Goal: Task Accomplishment & Management: Complete application form

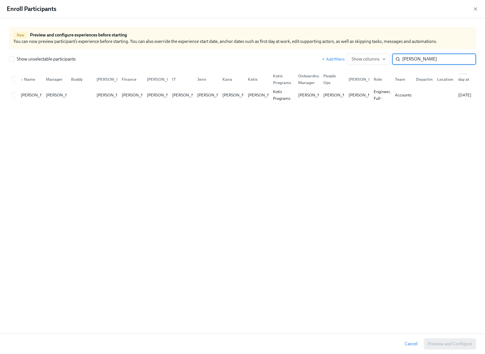
scroll to position [0, 15908]
click at [15, 97] on input "checkbox" at bounding box center [15, 95] width 5 height 5
checkbox input "true"
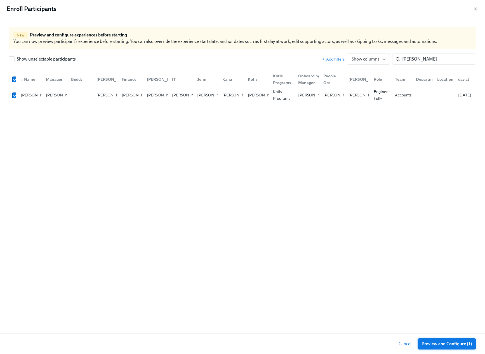
click at [426, 341] on span "Preview and Configure (1)" at bounding box center [447, 344] width 51 height 6
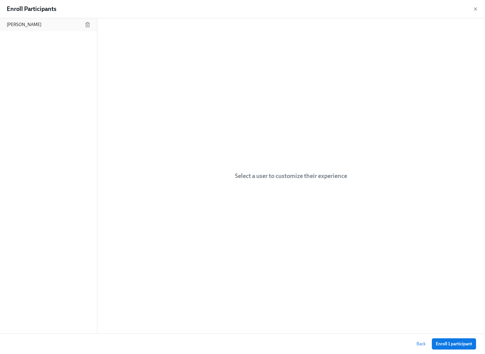
drag, startPoint x: 43, startPoint y: 24, endPoint x: 42, endPoint y: 31, distance: 6.8
click at [43, 24] on div "[PERSON_NAME]" at bounding box center [48, 24] width 97 height 13
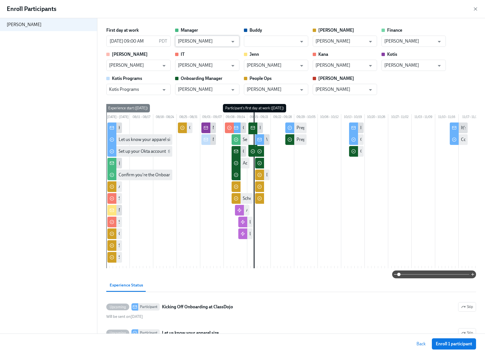
click at [207, 42] on input "[PERSON_NAME]" at bounding box center [203, 41] width 51 height 11
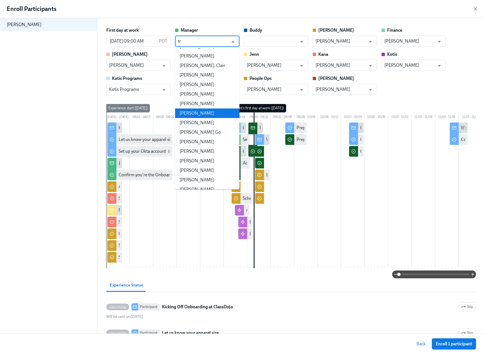
scroll to position [0, 0]
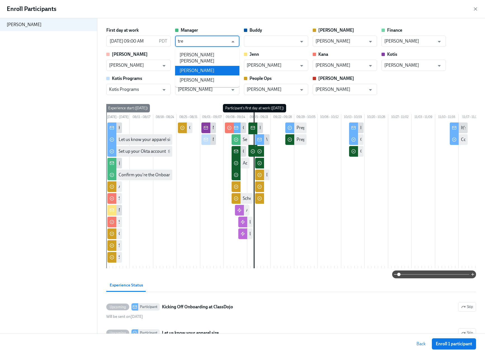
click at [195, 66] on li "[PERSON_NAME]" at bounding box center [207, 71] width 64 height 10
type input "[PERSON_NAME]"
click at [195, 87] on input "[PERSON_NAME]" at bounding box center [203, 89] width 51 height 11
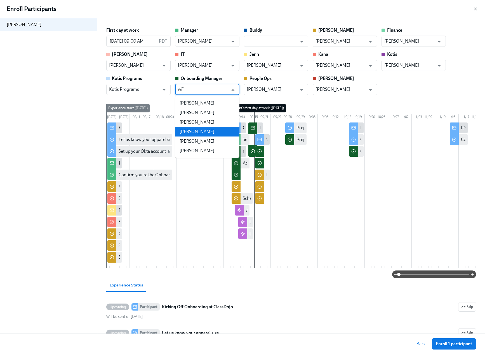
click at [200, 127] on li "[PERSON_NAME]" at bounding box center [207, 132] width 64 height 10
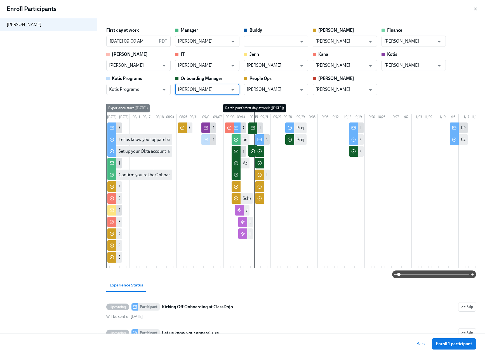
type input "[PERSON_NAME]"
click at [431, 43] on input "[PERSON_NAME]" at bounding box center [410, 41] width 51 height 11
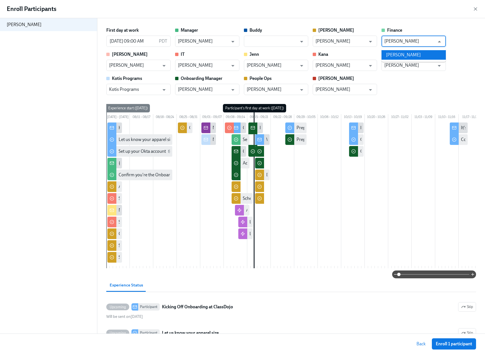
click at [420, 55] on li "[PERSON_NAME]" at bounding box center [414, 55] width 64 height 10
type input "[PERSON_NAME]"
click at [402, 93] on div "First day at work [DATE] 09:00 AM PDT ​ Manager [PERSON_NAME] ​ Buddy ​ [PERSON…" at bounding box center [291, 61] width 370 height 68
click at [444, 345] on span "Enroll 1 participant" at bounding box center [454, 344] width 36 height 6
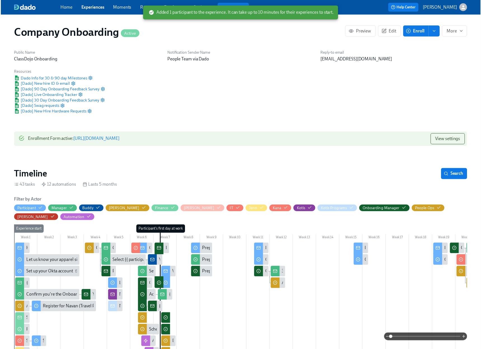
scroll to position [0, 16616]
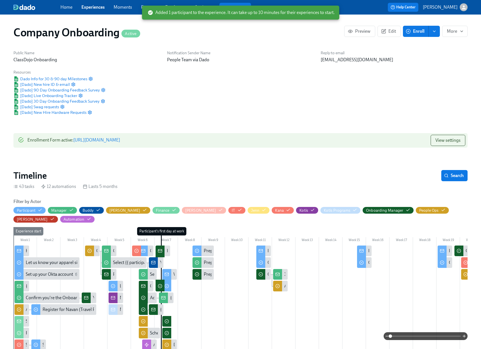
click at [407, 33] on icon "button" at bounding box center [408, 31] width 5 height 5
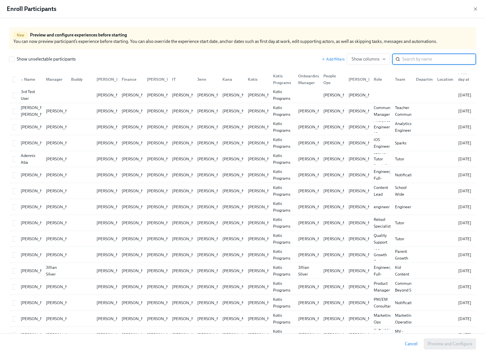
click at [417, 60] on input "search" at bounding box center [440, 58] width 74 height 11
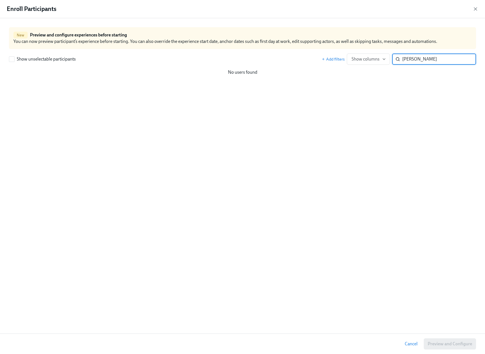
type input "[PERSON_NAME]"
click at [467, 58] on input "[PERSON_NAME]" at bounding box center [440, 58] width 74 height 11
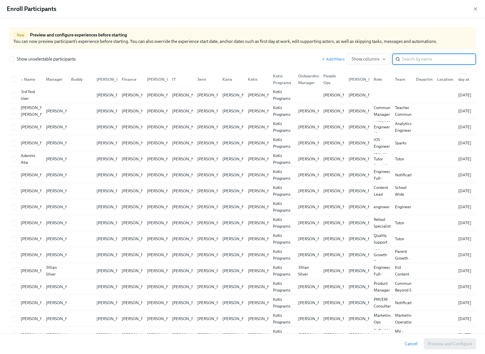
click at [436, 59] on input "search" at bounding box center [440, 58] width 74 height 11
type input "[PERSON_NAME]"
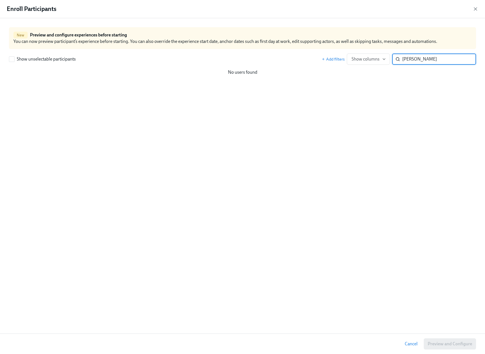
click at [467, 58] on input "[PERSON_NAME]" at bounding box center [440, 58] width 74 height 11
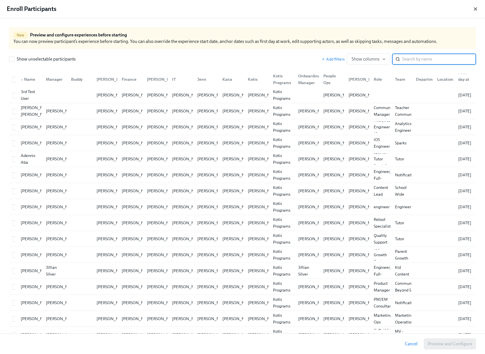
click at [477, 8] on icon "button" at bounding box center [476, 9] width 3 height 3
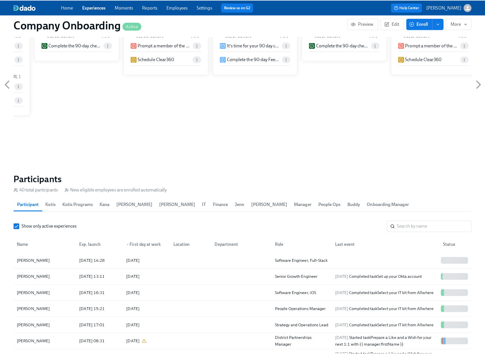
scroll to position [666, 0]
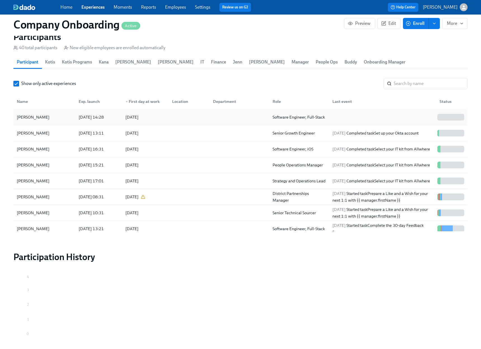
click at [164, 113] on div "[DATE]" at bounding box center [144, 117] width 47 height 11
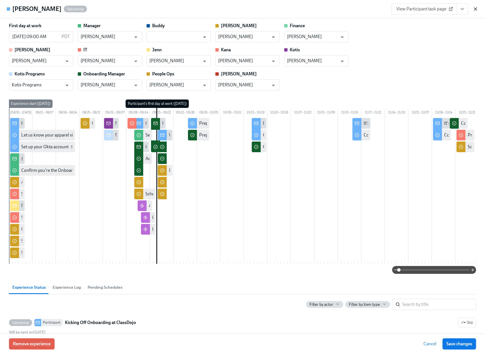
click at [477, 9] on icon "button" at bounding box center [476, 9] width 6 height 6
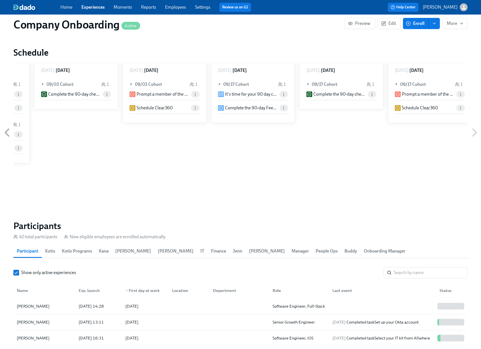
scroll to position [0, 16616]
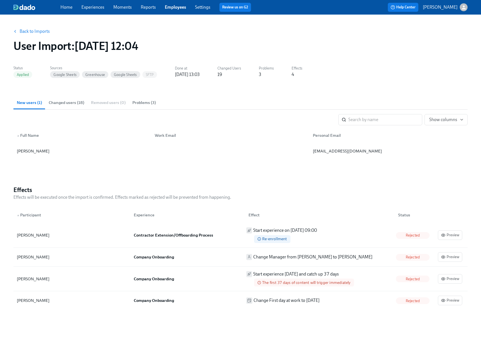
click at [42, 32] on link "Back to Imports" at bounding box center [35, 32] width 30 height 6
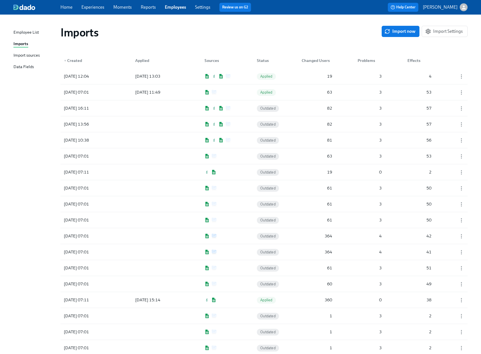
click at [70, 6] on link "Home" at bounding box center [66, 6] width 12 height 5
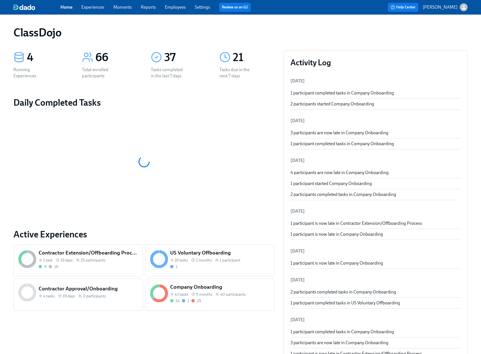
click at [235, 301] on div "14 1 25" at bounding box center [220, 300] width 100 height 5
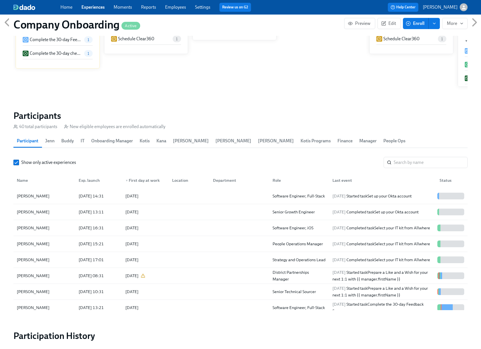
scroll to position [588, 0]
click at [177, 8] on link "Employees" at bounding box center [175, 6] width 21 height 5
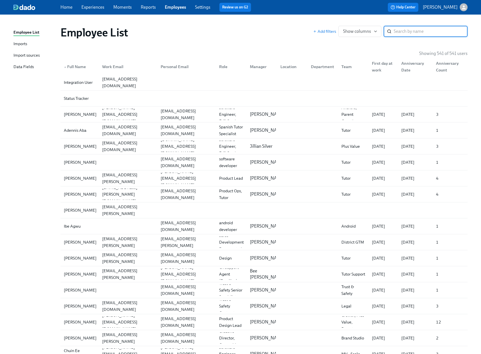
click at [16, 56] on div "Import sources" at bounding box center [26, 55] width 26 height 7
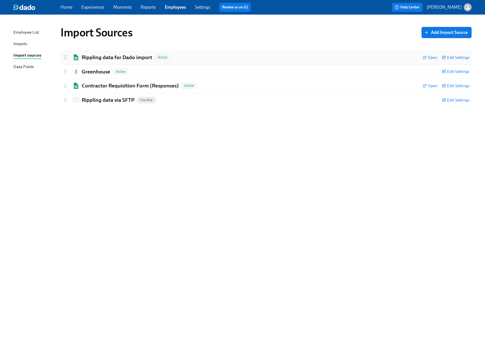
click at [123, 57] on h2 "Rippling data for Dado import" at bounding box center [117, 57] width 71 height 7
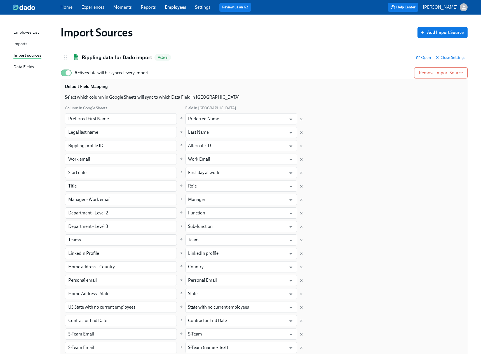
click at [315, 38] on div "Import Sources Add Import Source" at bounding box center [263, 32] width 407 height 13
click at [98, 6] on link "Experiences" at bounding box center [92, 6] width 23 height 5
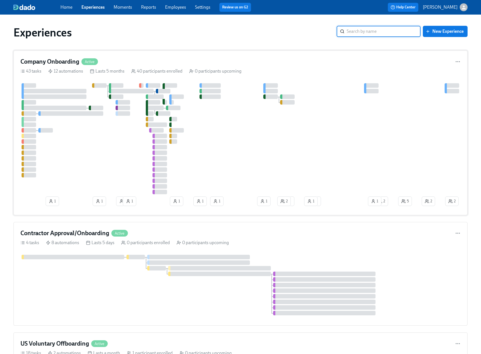
click at [216, 63] on div "Company Onboarding Active" at bounding box center [240, 61] width 440 height 8
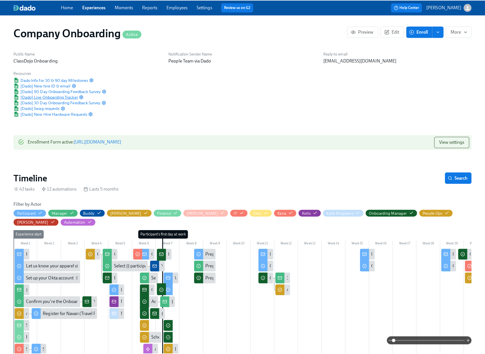
scroll to position [0, 11411]
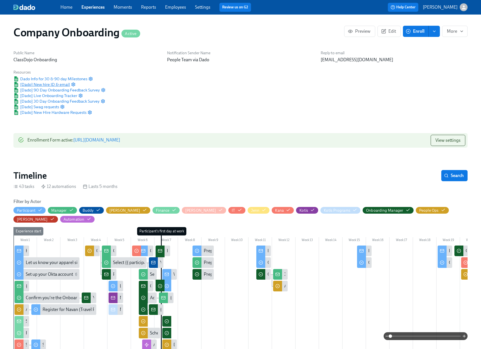
click at [55, 84] on span "[Dado] New hire ID & email" at bounding box center [41, 85] width 57 height 6
click at [416, 31] on span "Enroll" at bounding box center [416, 32] width 18 height 6
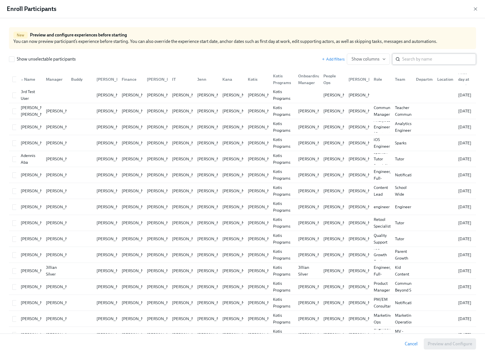
click at [442, 60] on input "search" at bounding box center [440, 58] width 74 height 11
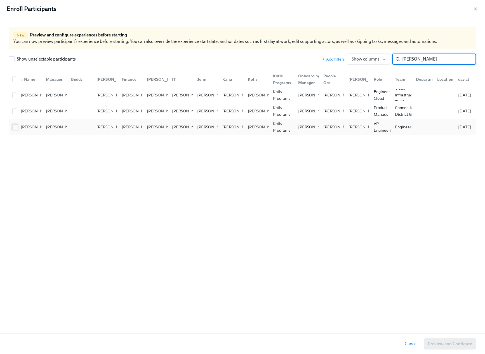
type input "matthew"
click at [13, 126] on input "checkbox" at bounding box center [15, 127] width 5 height 5
checkbox input "true"
click at [446, 343] on span "Preview and Configure (1)" at bounding box center [447, 344] width 51 height 6
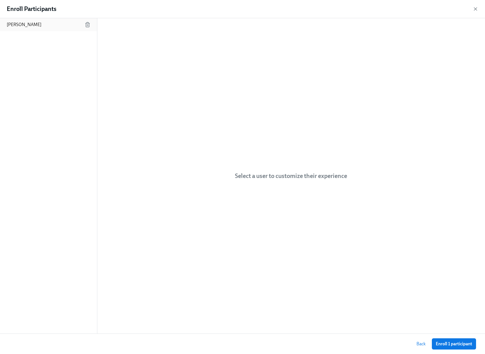
click at [23, 22] on p "[PERSON_NAME]" at bounding box center [24, 25] width 35 height 6
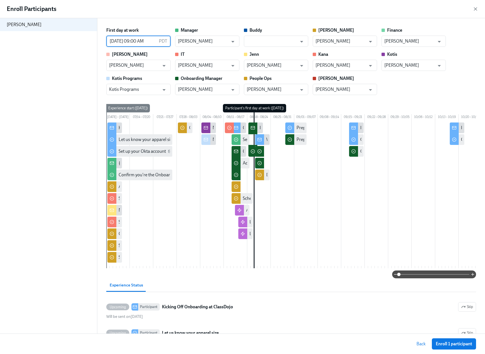
click at [118, 42] on input "08/20/2025 09:00 AM" at bounding box center [131, 41] width 50 height 11
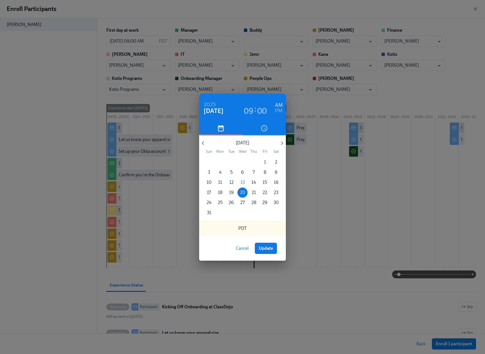
click at [251, 111] on h3 "09" at bounding box center [249, 111] width 10 height 10
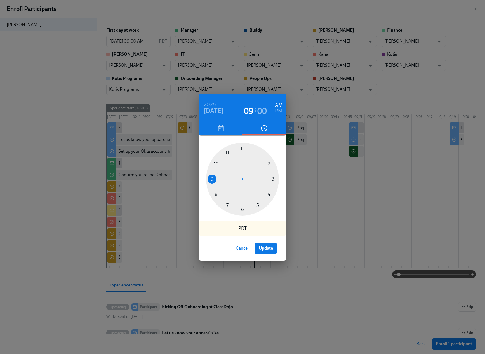
click at [242, 208] on div at bounding box center [242, 179] width 73 height 73
click at [272, 249] on span "Update" at bounding box center [266, 248] width 14 height 6
type input "08/20/2025 06:00 AM"
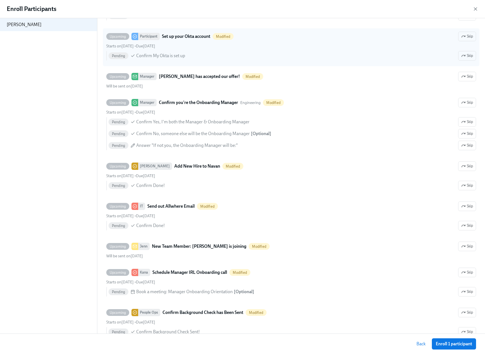
scroll to position [338, 0]
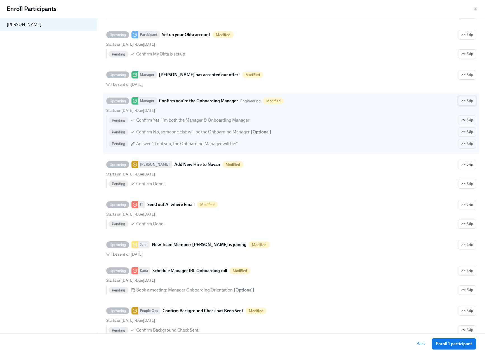
click at [462, 103] on icon "button" at bounding box center [464, 101] width 4 height 4
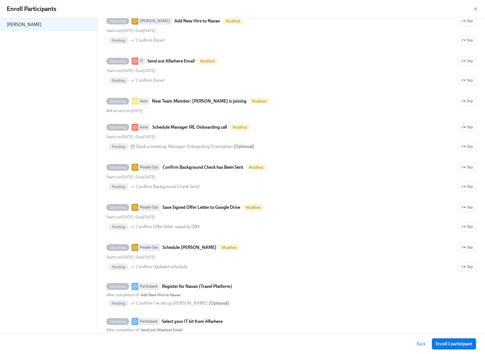
scroll to position [478, 0]
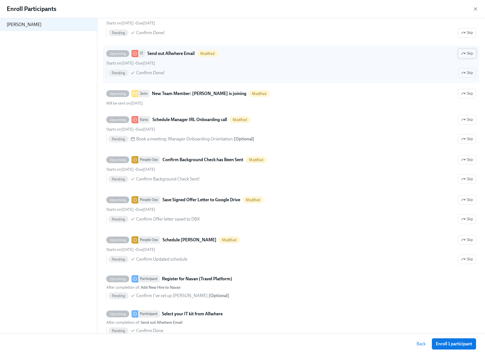
click at [463, 58] on button "Skip" at bounding box center [468, 54] width 18 height 10
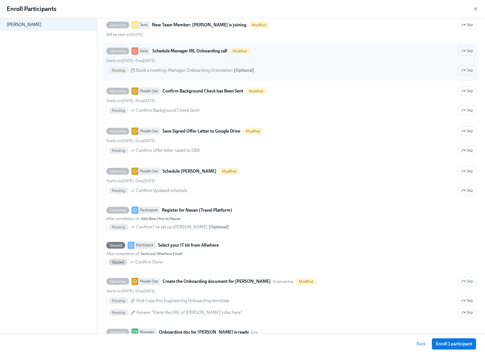
scroll to position [544, 0]
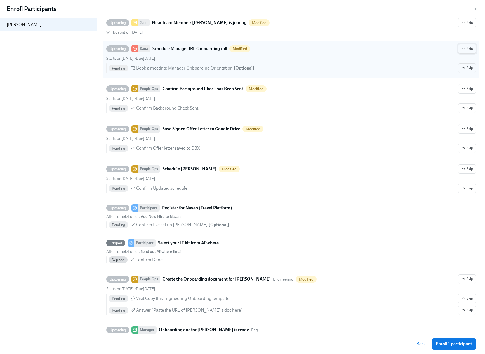
click at [463, 52] on span "Skip" at bounding box center [468, 49] width 12 height 6
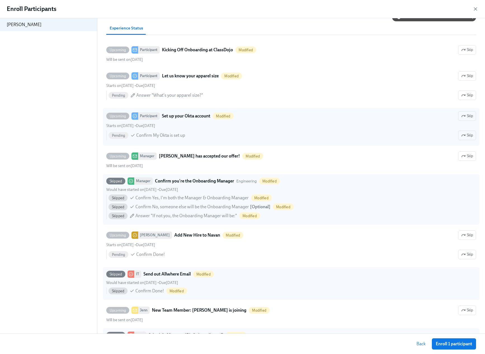
scroll to position [248, 0]
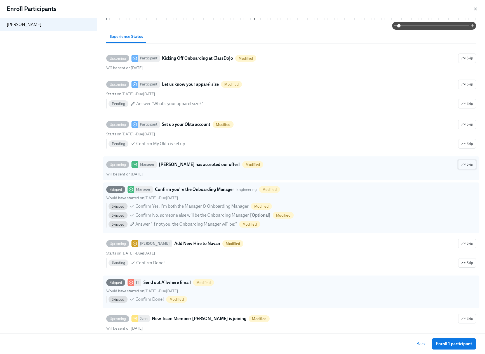
click at [462, 167] on span "Skip" at bounding box center [468, 165] width 12 height 6
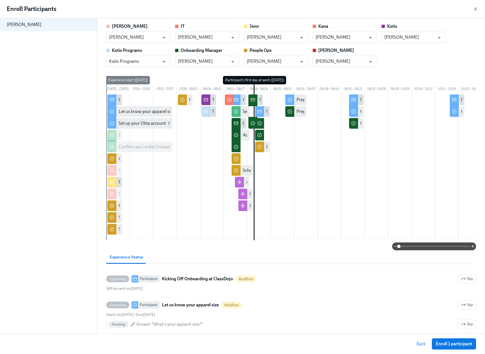
scroll to position [0, 0]
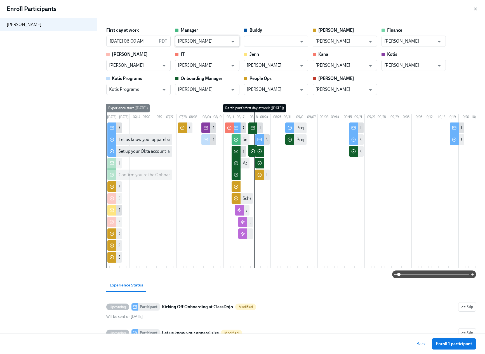
click at [215, 41] on input "[PERSON_NAME]" at bounding box center [203, 41] width 51 height 11
drag, startPoint x: 212, startPoint y: 54, endPoint x: 212, endPoint y: 64, distance: 9.8
click at [212, 53] on li "[PERSON_NAME]" at bounding box center [207, 55] width 64 height 10
type input "[PERSON_NAME]"
click at [217, 92] on input "[PERSON_NAME]" at bounding box center [203, 89] width 51 height 11
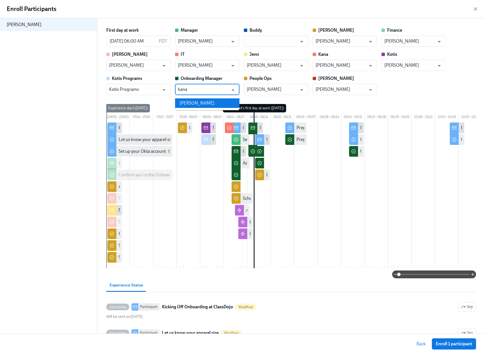
click at [214, 98] on li "[PERSON_NAME]" at bounding box center [207, 103] width 64 height 10
type input "[PERSON_NAME]"
click at [425, 88] on div "First day at work 08/20/2025 06:00 AM PDT ​ Manager Kana Shiota ​ Buddy ​ Erika…" at bounding box center [291, 61] width 370 height 68
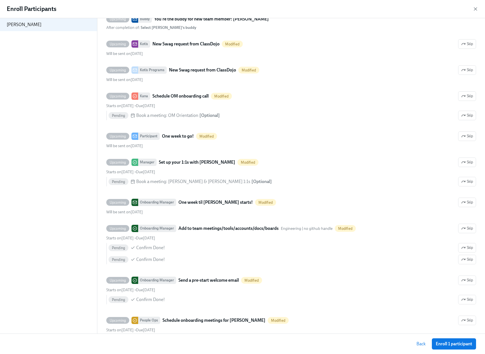
scroll to position [951, 0]
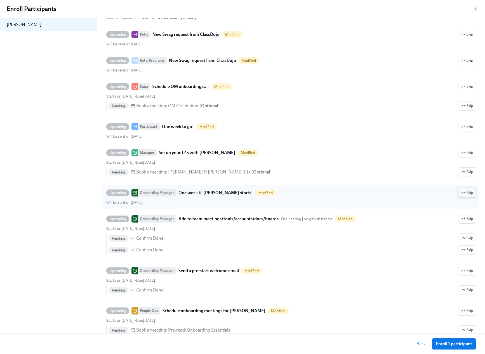
click at [463, 195] on span "Skip" at bounding box center [468, 193] width 12 height 6
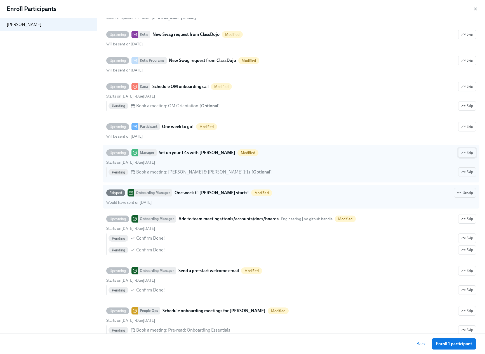
click at [462, 155] on span "Skip" at bounding box center [468, 153] width 12 height 6
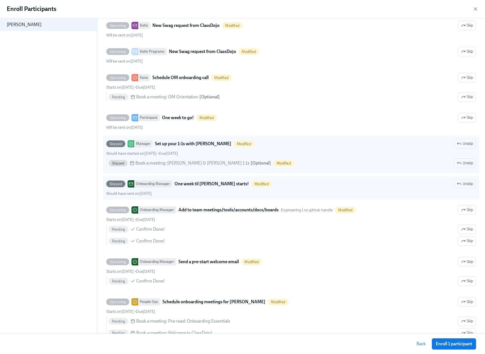
scroll to position [993, 0]
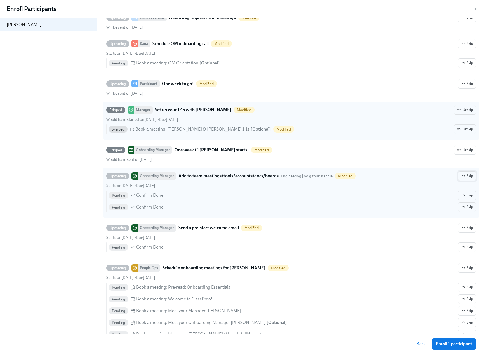
click at [461, 179] on button "Skip" at bounding box center [468, 176] width 18 height 10
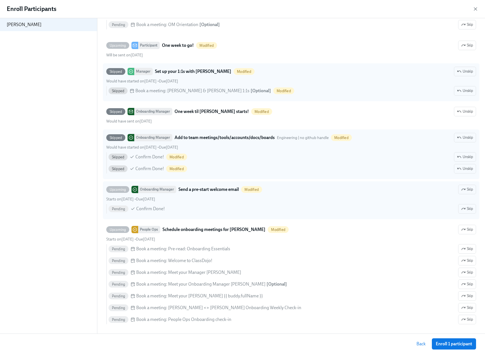
scroll to position [1033, 0]
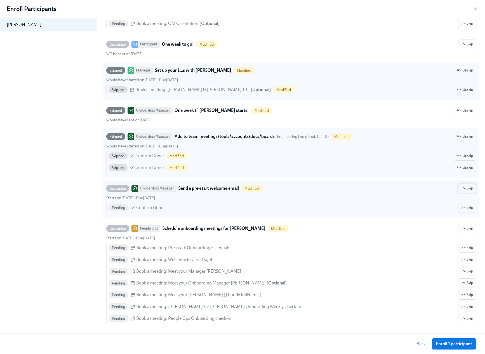
click at [462, 191] on span "Skip" at bounding box center [468, 188] width 12 height 6
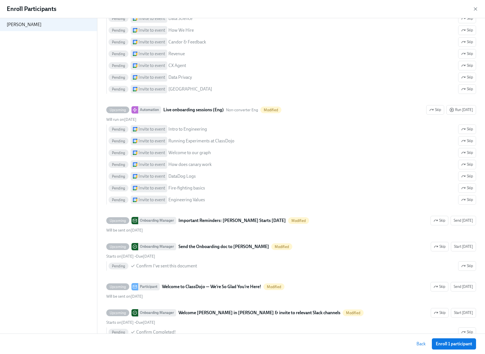
scroll to position [1560, 0]
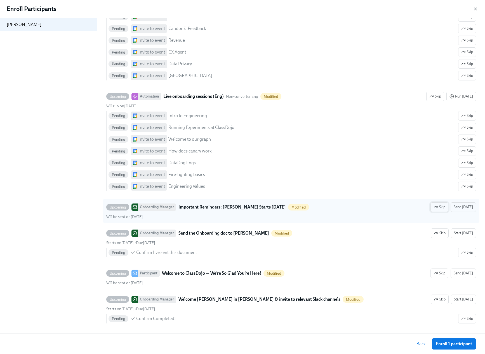
click at [431, 212] on button "Skip" at bounding box center [440, 207] width 18 height 10
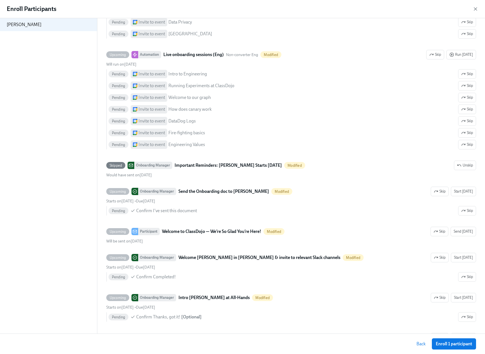
scroll to position [1604, 0]
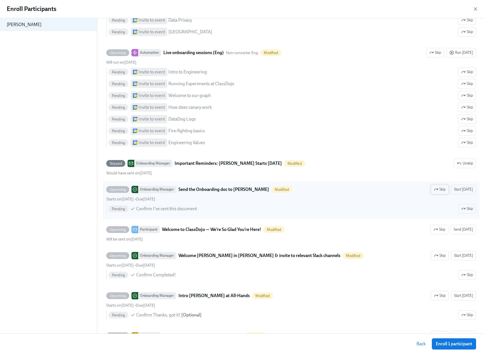
click at [439, 192] on span "Skip" at bounding box center [440, 189] width 12 height 6
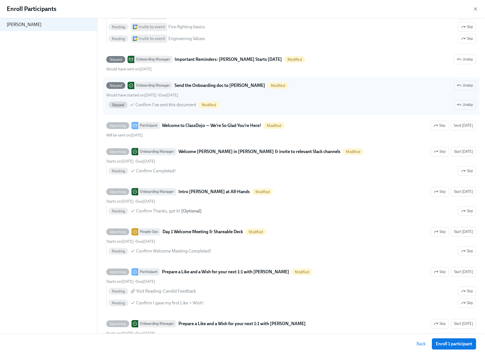
scroll to position [1709, 0]
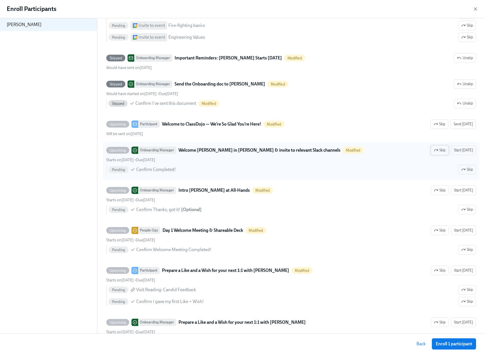
click at [436, 153] on span "Skip" at bounding box center [440, 150] width 12 height 6
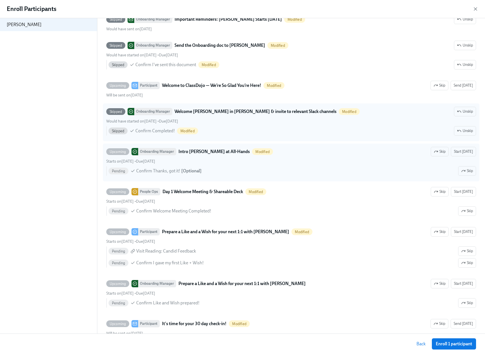
scroll to position [1748, 0]
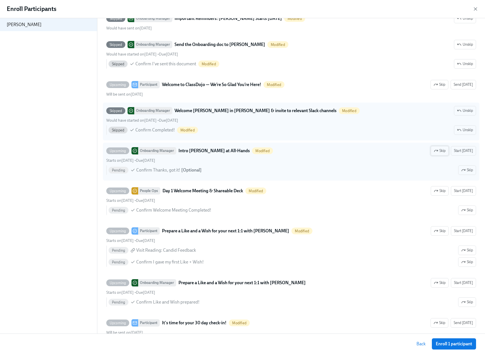
click at [438, 153] on span "Skip" at bounding box center [440, 151] width 12 height 6
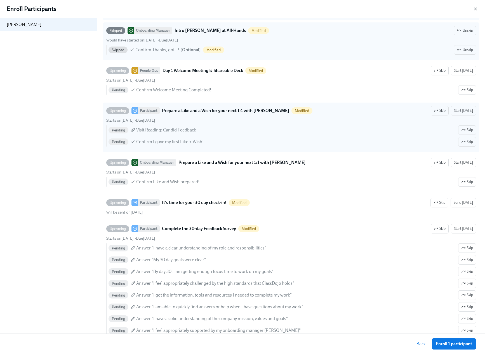
scroll to position [1890, 0]
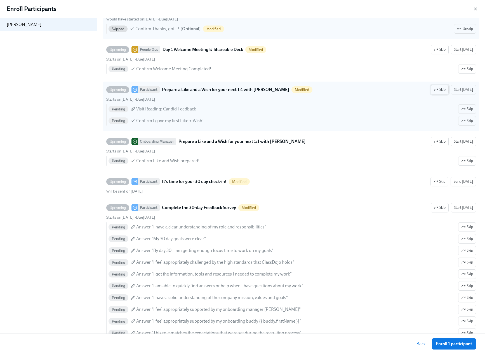
click at [432, 94] on button "Skip" at bounding box center [440, 90] width 18 height 10
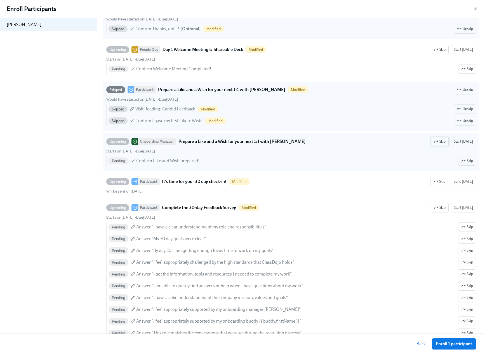
click at [440, 144] on span "Skip" at bounding box center [440, 142] width 12 height 6
click at [459, 92] on span "Unskip" at bounding box center [465, 90] width 16 height 6
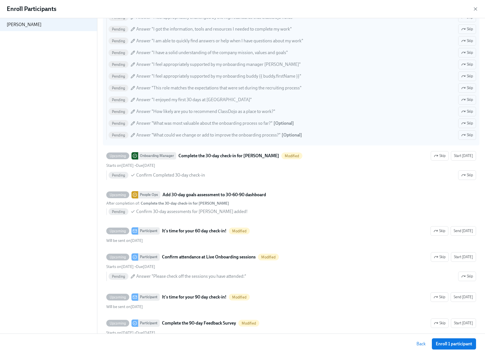
scroll to position [2140, 0]
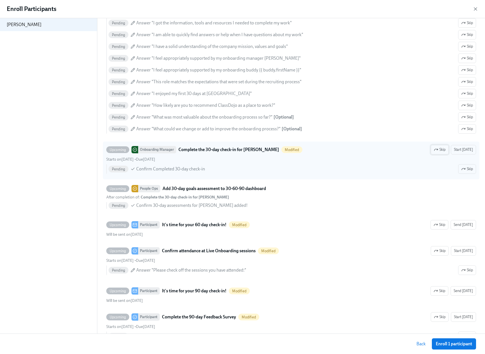
click at [437, 150] on icon "button" at bounding box center [437, 149] width 1 height 1
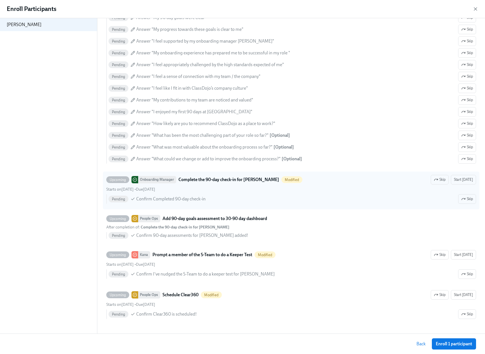
scroll to position [2467, 0]
click at [440, 180] on span "Skip" at bounding box center [440, 180] width 12 height 6
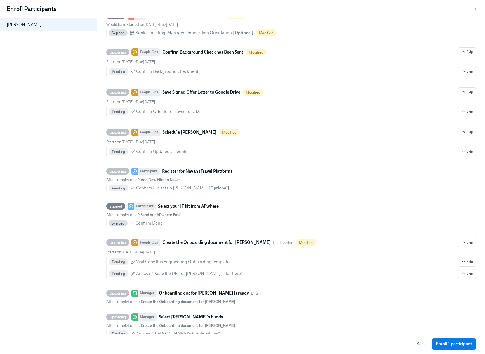
scroll to position [585, 0]
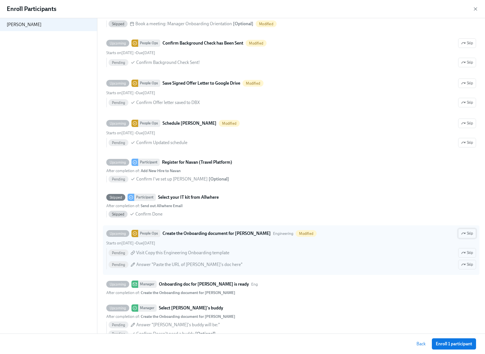
click at [462, 235] on icon "button" at bounding box center [464, 233] width 4 height 4
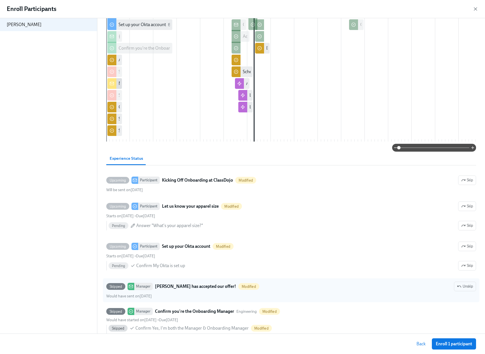
scroll to position [0, 0]
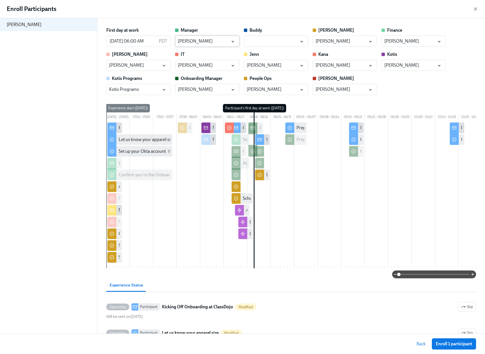
click at [212, 39] on input "[PERSON_NAME]" at bounding box center [203, 41] width 51 height 11
click at [213, 52] on li "[PERSON_NAME]" at bounding box center [207, 55] width 64 height 10
type input "[PERSON_NAME]"
click at [209, 87] on input "[PERSON_NAME]" at bounding box center [203, 89] width 51 height 11
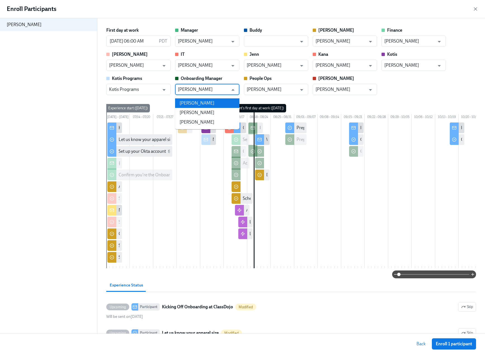
click at [211, 100] on li "[PERSON_NAME]" at bounding box center [207, 103] width 64 height 10
type input "[PERSON_NAME]"
click at [25, 220] on div "[PERSON_NAME]" at bounding box center [48, 175] width 97 height 315
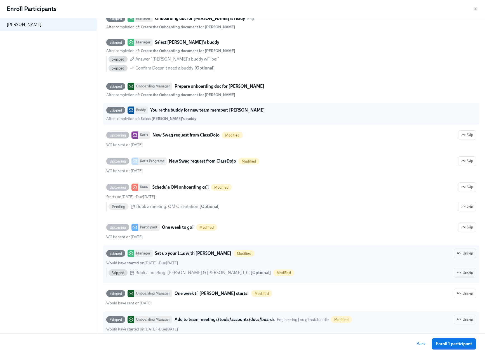
scroll to position [846, 0]
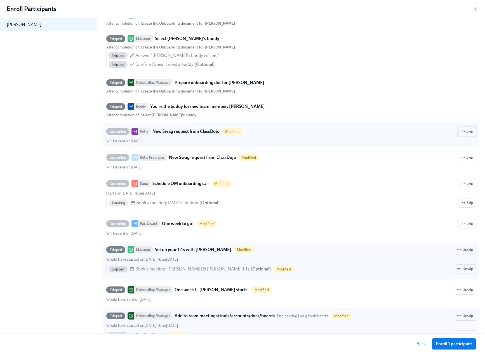
click at [465, 134] on span "Skip" at bounding box center [468, 132] width 12 height 6
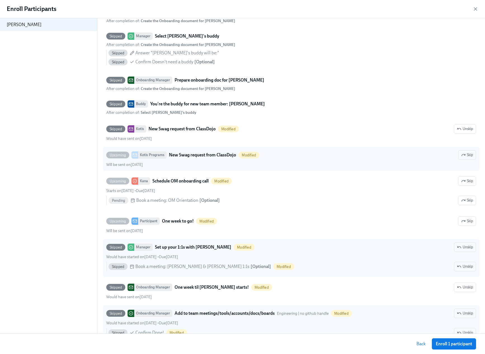
scroll to position [854, 0]
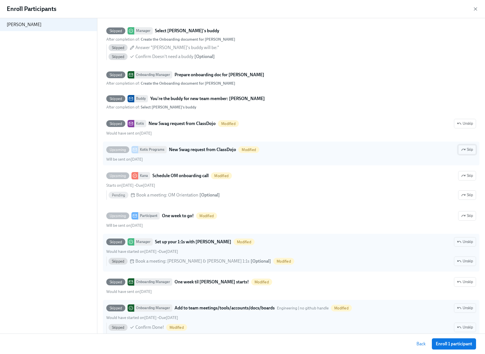
click at [464, 152] on span "Skip" at bounding box center [468, 150] width 12 height 6
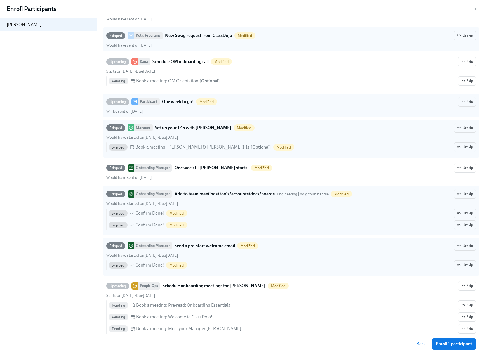
scroll to position [983, 0]
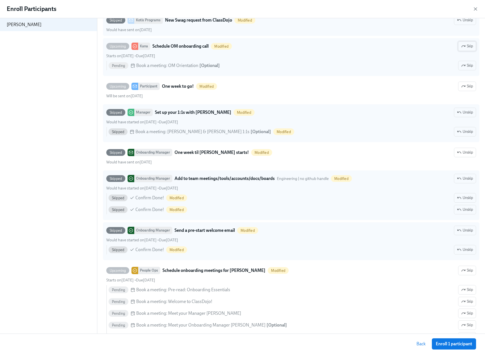
click at [463, 49] on span "Skip" at bounding box center [468, 46] width 12 height 6
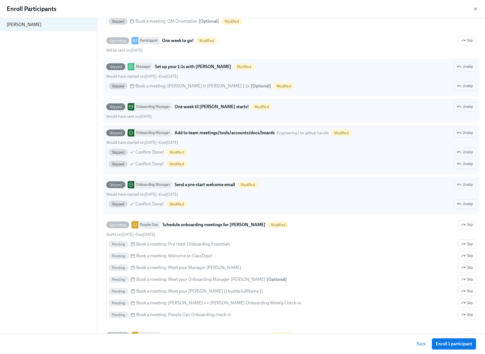
scroll to position [1025, 0]
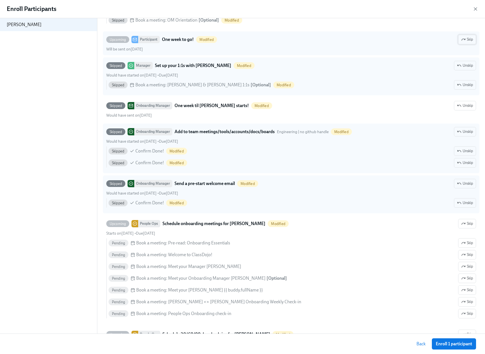
click at [463, 42] on span "Skip" at bounding box center [468, 40] width 12 height 6
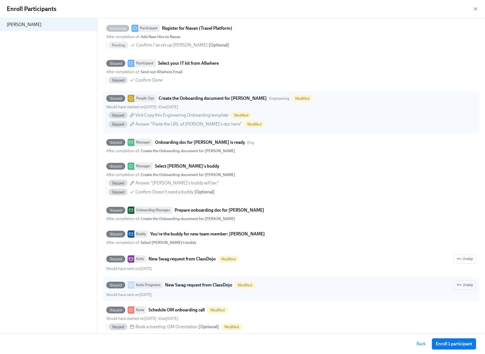
scroll to position [0, 0]
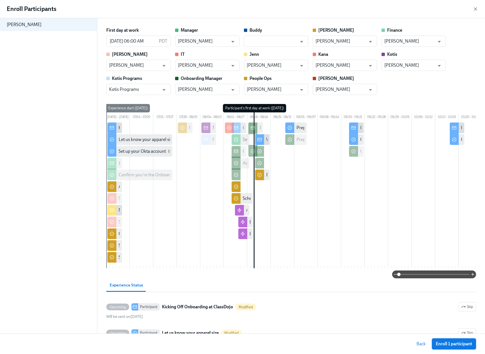
click at [447, 343] on span "Enroll 1 participant" at bounding box center [454, 344] width 36 height 6
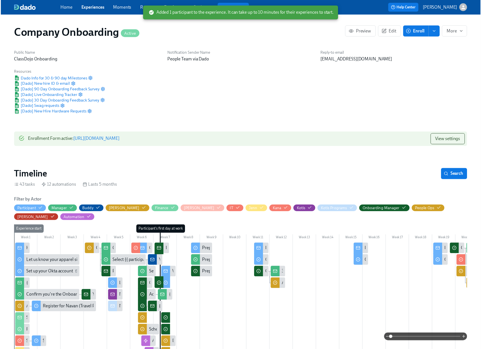
scroll to position [0, 16789]
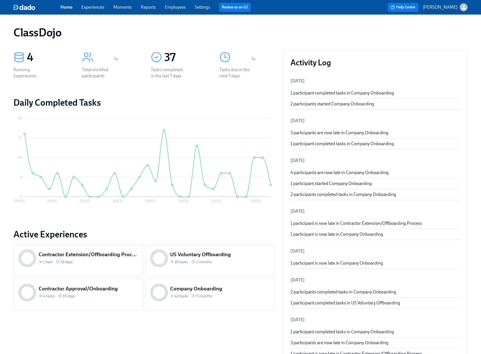
scroll to position [1, 0]
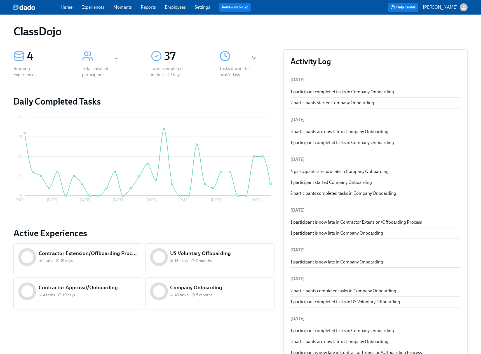
click at [230, 292] on div "43 tasks 5 months" at bounding box center [220, 294] width 100 height 5
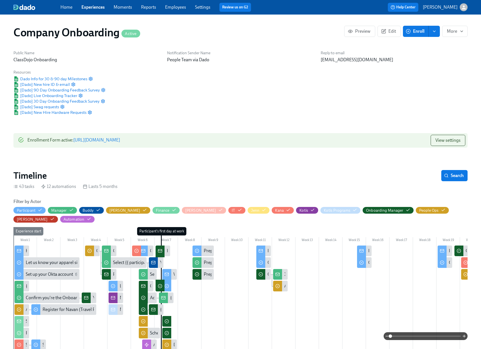
scroll to position [0, 11411]
click at [71, 210] on circle "button" at bounding box center [71, 210] width 1 height 1
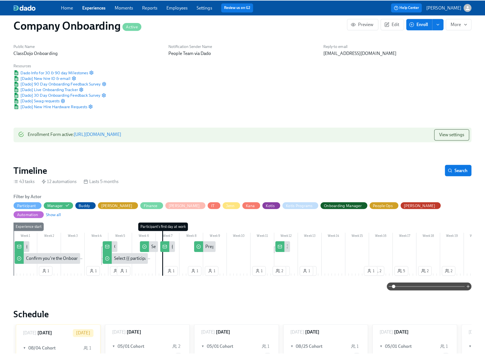
scroll to position [11, 0]
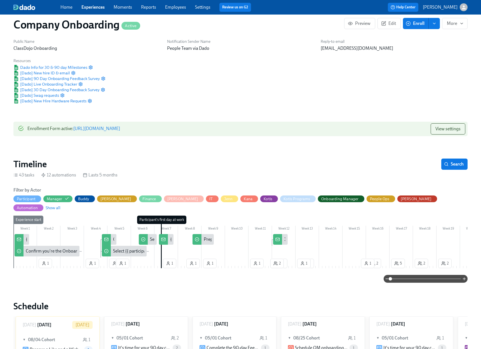
click at [113, 237] on div "Onboarding doc for {{ participant.fullName }} is ready" at bounding box center [164, 240] width 102 height 6
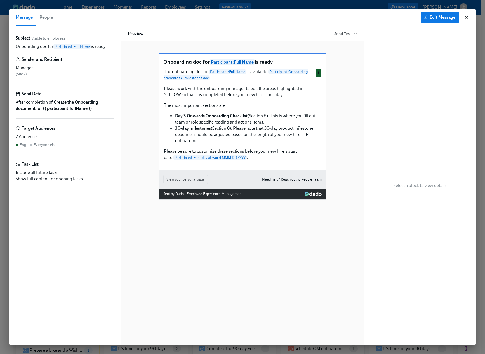
click at [468, 17] on icon "button" at bounding box center [467, 18] width 6 height 6
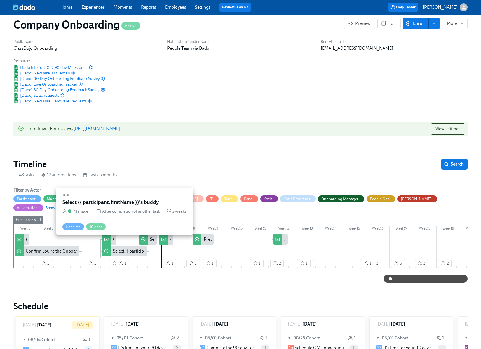
click at [137, 248] on div "Select {{ participant.firstName }}'s buddy" at bounding box center [152, 251] width 78 height 6
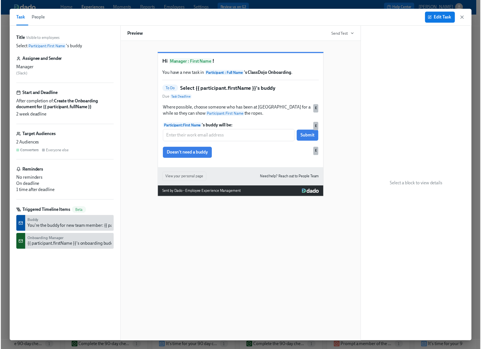
scroll to position [0, 16616]
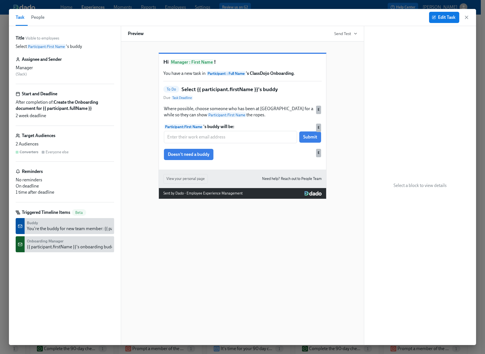
click at [468, 18] on icon "button" at bounding box center [467, 17] width 3 height 3
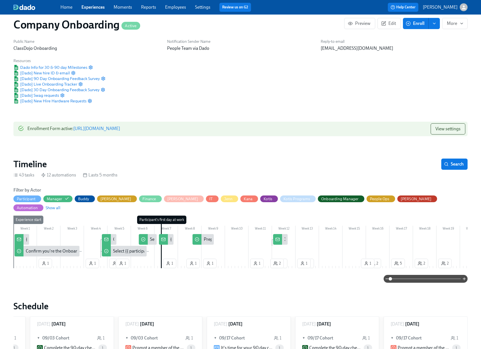
scroll to position [0, 16612]
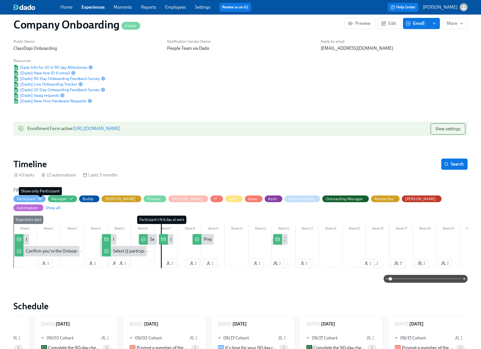
click at [39, 198] on icon "button" at bounding box center [40, 199] width 4 height 4
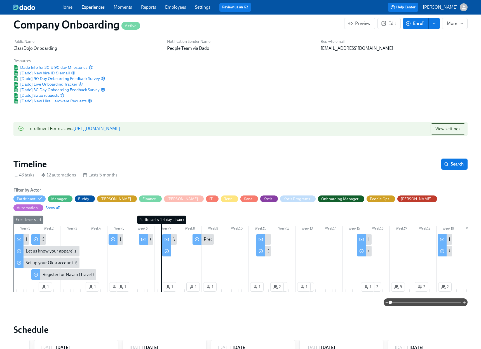
click at [24, 234] on div "Kicking Off Onboarding at ClassDojo" at bounding box center [22, 239] width 15 height 11
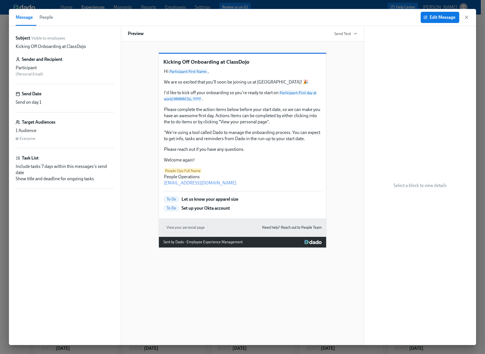
drag, startPoint x: 467, startPoint y: 18, endPoint x: 192, endPoint y: 172, distance: 315.2
click at [467, 18] on icon "button" at bounding box center [467, 18] width 6 height 6
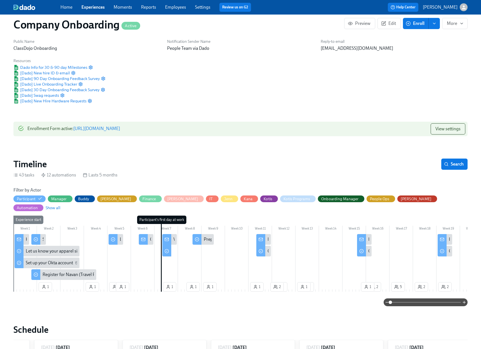
click at [172, 234] on div "Welcome to ClassDojo — We’re So Glad You’re Here!" at bounding box center [169, 239] width 15 height 11
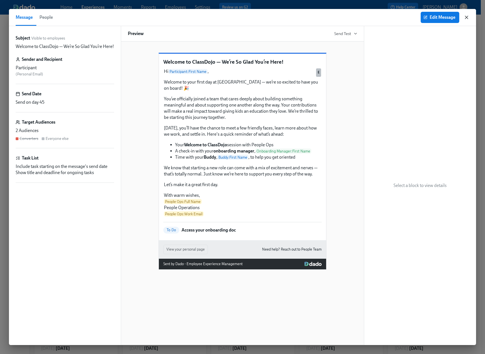
click at [468, 17] on icon "button" at bounding box center [467, 18] width 6 height 6
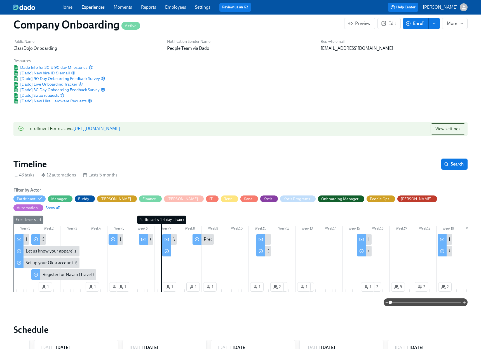
click at [146, 234] on div at bounding box center [143, 239] width 9 height 11
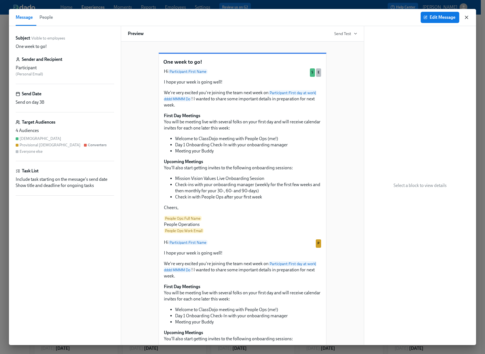
click at [466, 19] on icon "button" at bounding box center [467, 17] width 3 height 3
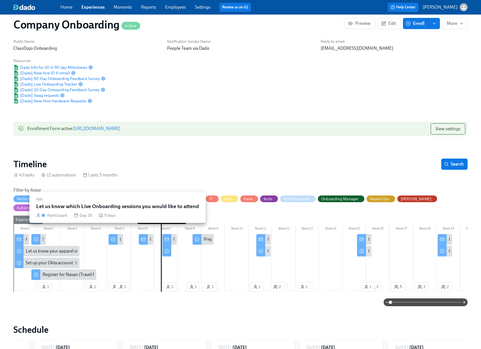
click at [116, 234] on div at bounding box center [113, 239] width 9 height 11
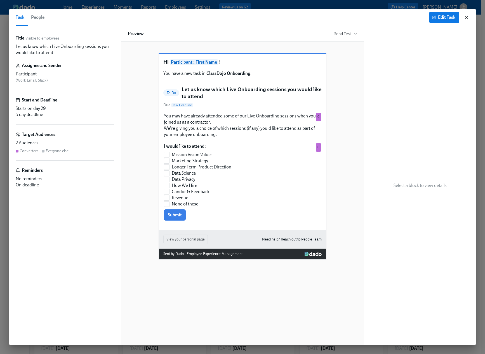
click at [467, 17] on icon "button" at bounding box center [467, 17] width 3 height 3
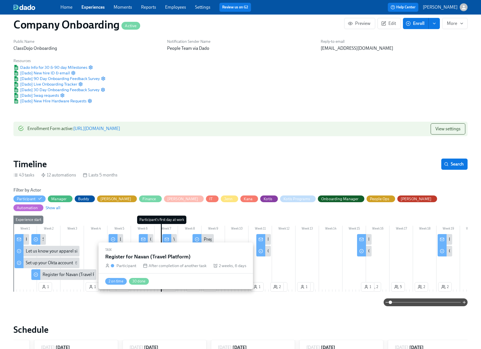
click at [47, 272] on div "Register for Navan (Travel Platform)" at bounding box center [77, 275] width 69 height 6
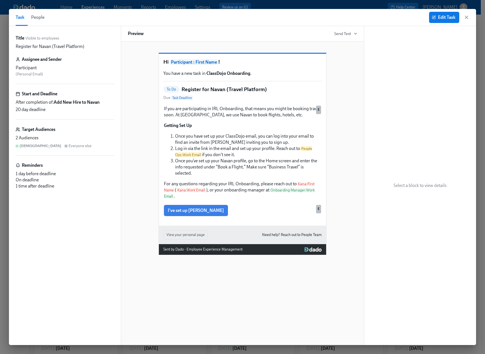
click at [467, 20] on icon "button" at bounding box center [467, 18] width 6 height 6
